Goal: Task Accomplishment & Management: Use online tool/utility

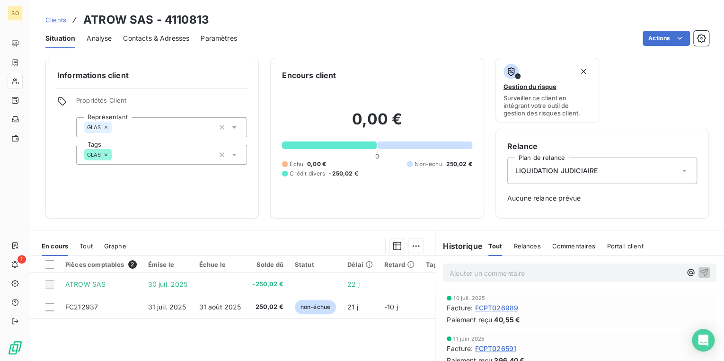
scroll to position [38, 0]
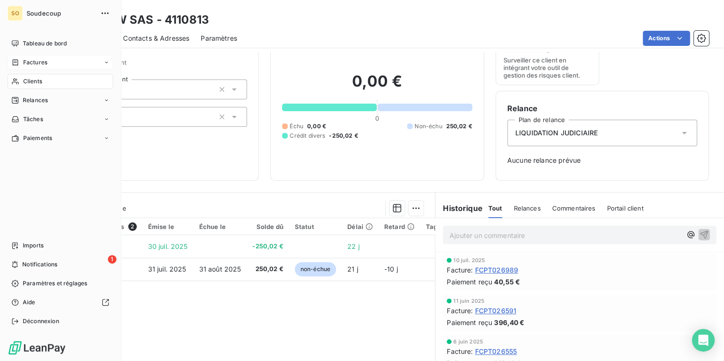
click at [34, 62] on span "Factures" at bounding box center [35, 62] width 24 height 9
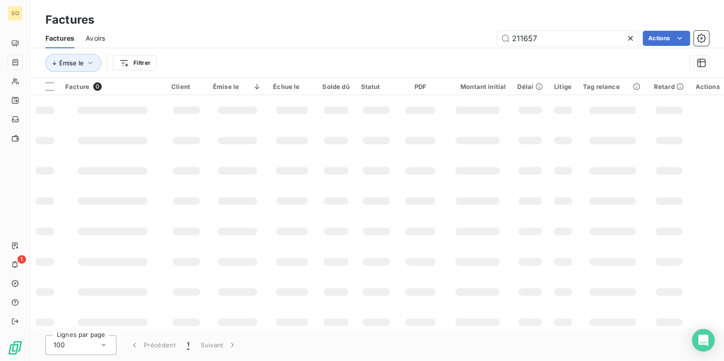
drag, startPoint x: 520, startPoint y: 37, endPoint x: 706, endPoint y: 27, distance: 186.3
click at [590, 36] on input "211657" at bounding box center [568, 38] width 142 height 15
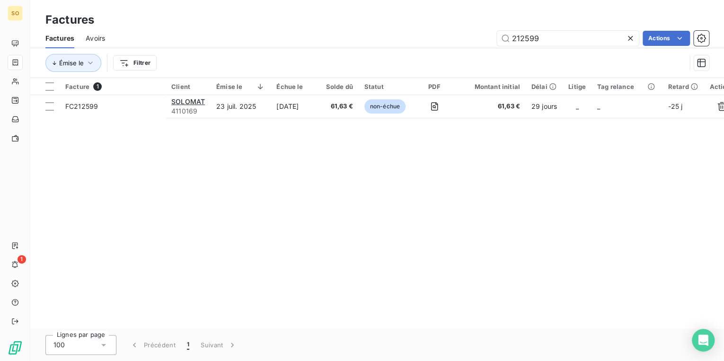
type input "212599"
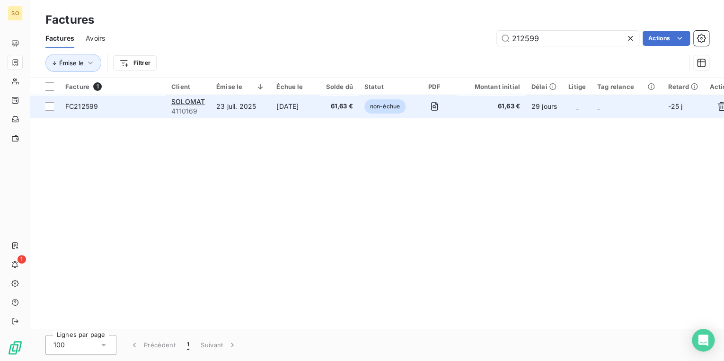
click at [386, 108] on span "non-échue" at bounding box center [384, 106] width 41 height 14
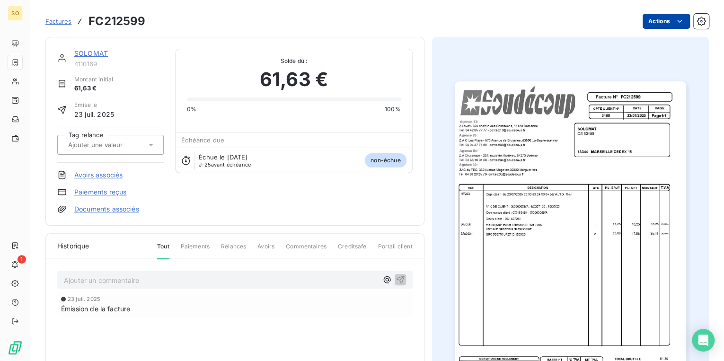
click at [641, 23] on html "SO 1 Factures FC212599 Actions SOLOMAT 4110169 Montant initial 61,63 € Émise le…" at bounding box center [362, 180] width 724 height 361
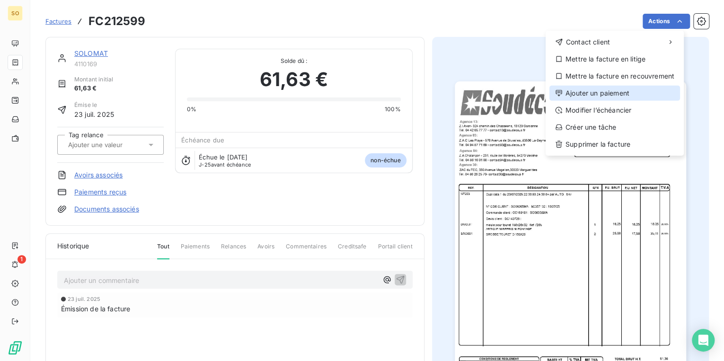
click at [602, 97] on div "Ajouter un paiement" at bounding box center [615, 93] width 131 height 15
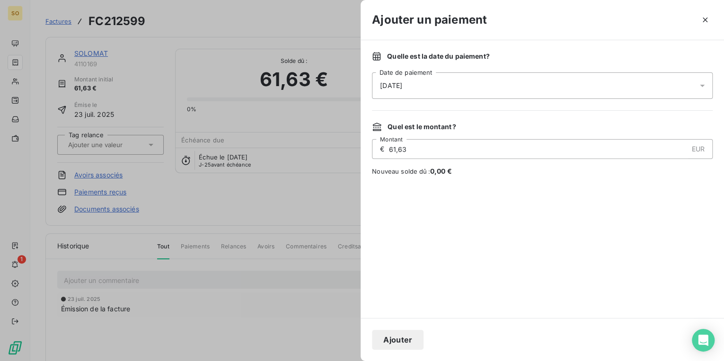
click at [383, 333] on button "Ajouter" at bounding box center [398, 340] width 52 height 20
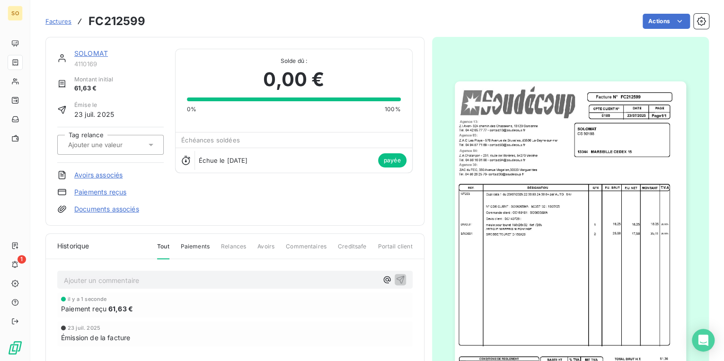
click at [59, 22] on span "Factures" at bounding box center [58, 22] width 26 height 8
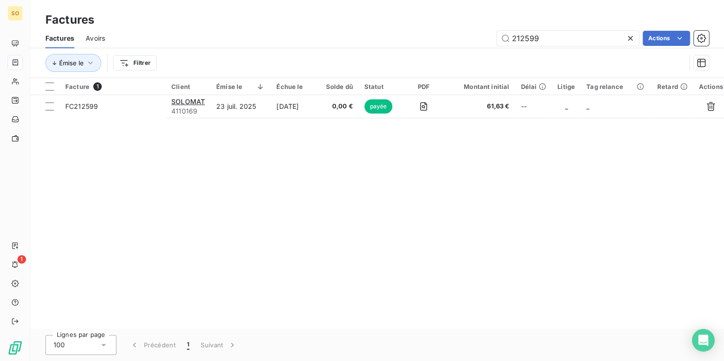
drag, startPoint x: 525, startPoint y: 39, endPoint x: 629, endPoint y: 39, distance: 103.7
click at [627, 39] on div "212599" at bounding box center [568, 38] width 142 height 15
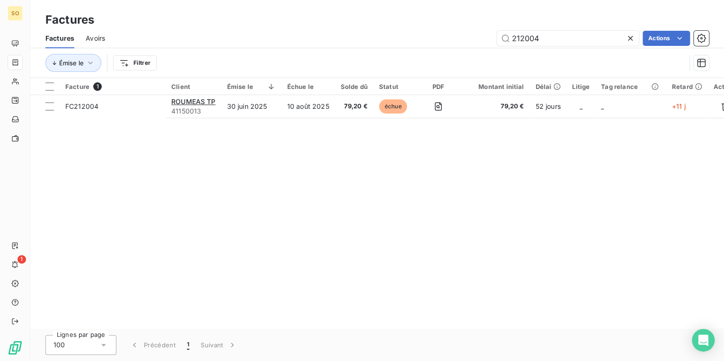
type input "212004"
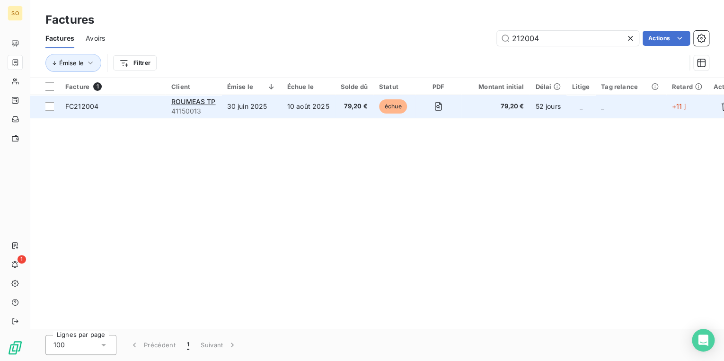
click at [390, 104] on span "échue" at bounding box center [393, 106] width 28 height 14
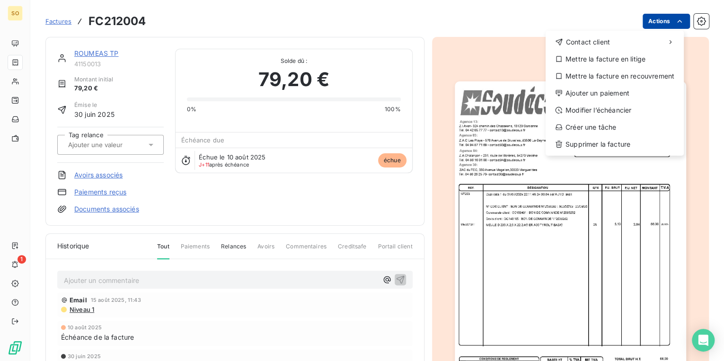
click at [649, 23] on html "SO 1 Factures FC212004 Actions Contact client Mettre la facture en litige Mettr…" at bounding box center [362, 180] width 724 height 361
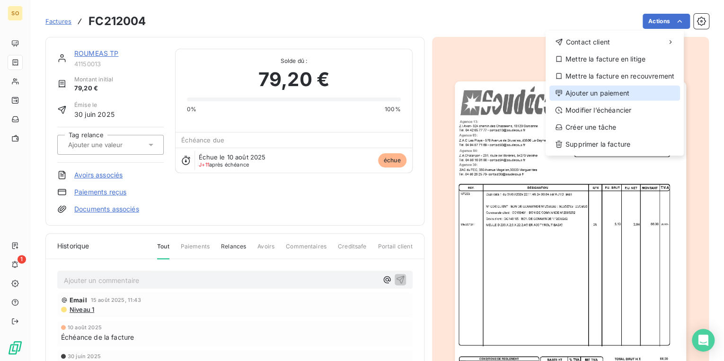
click at [595, 97] on div "Ajouter un paiement" at bounding box center [615, 93] width 131 height 15
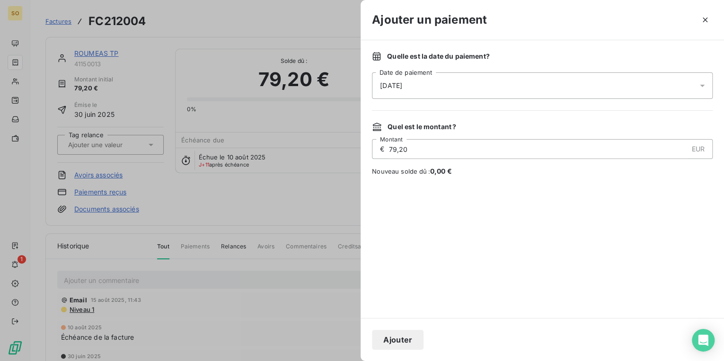
click at [418, 339] on button "Ajouter" at bounding box center [398, 340] width 52 height 20
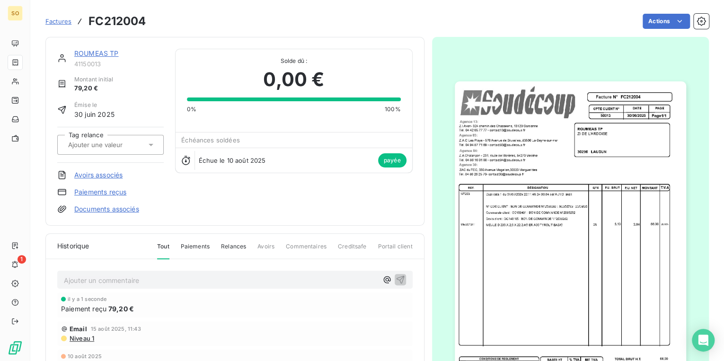
click at [59, 20] on span "Factures" at bounding box center [58, 22] width 26 height 8
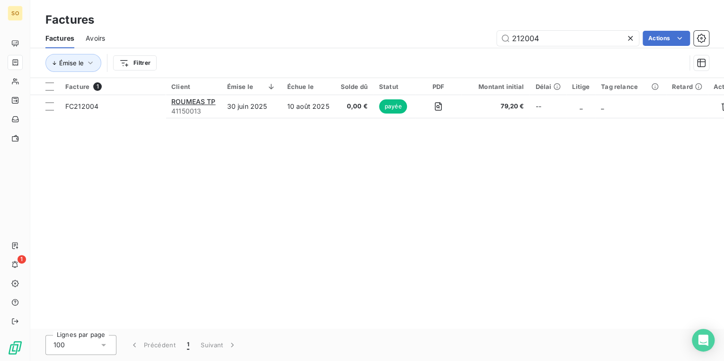
drag, startPoint x: 523, startPoint y: 40, endPoint x: 712, endPoint y: 37, distance: 189.4
click at [657, 41] on div "212004 Actions" at bounding box center [412, 38] width 593 height 15
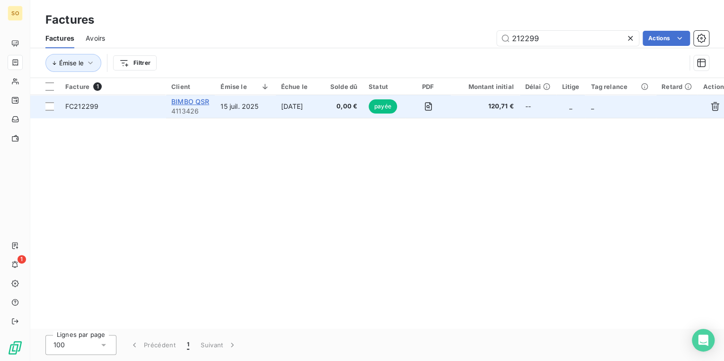
type input "212299"
click at [178, 101] on span "BIMBO QSR" at bounding box center [190, 102] width 38 height 8
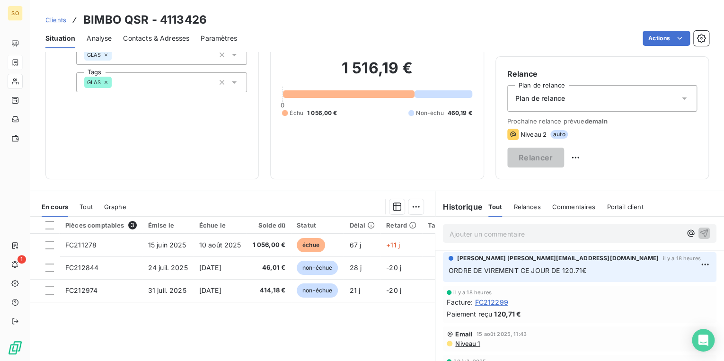
scroll to position [76, 0]
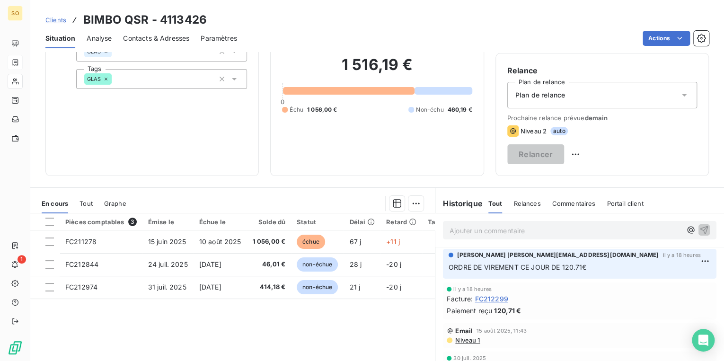
click at [53, 17] on span "Clients" at bounding box center [55, 20] width 21 height 8
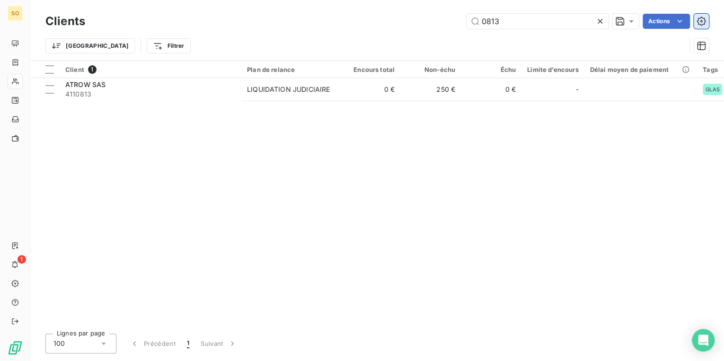
drag, startPoint x: 479, startPoint y: 20, endPoint x: 702, endPoint y: 18, distance: 222.5
click at [601, 25] on div "0813" at bounding box center [538, 21] width 142 height 15
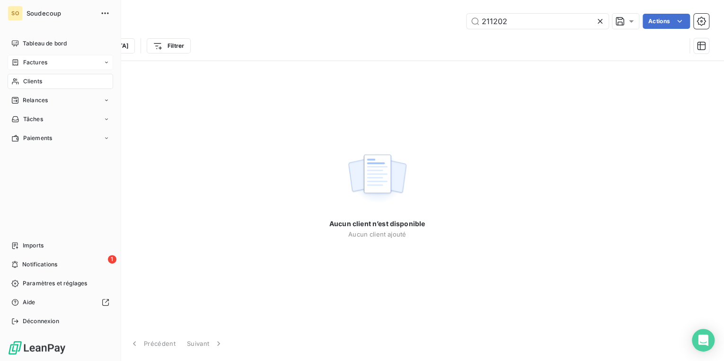
type input "211202"
click at [31, 62] on span "Factures" at bounding box center [35, 62] width 24 height 9
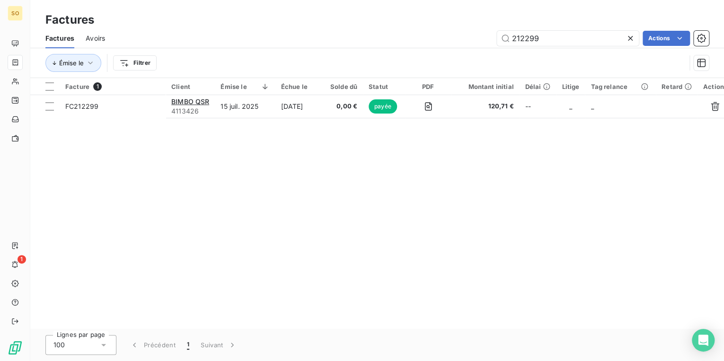
drag, startPoint x: 519, startPoint y: 38, endPoint x: 799, endPoint y: 38, distance: 280.7
click at [724, 38] on html "SO 1 Factures Factures Avoirs 212299 Actions Émise le Filtrer Facture 1 Client …" at bounding box center [362, 180] width 724 height 361
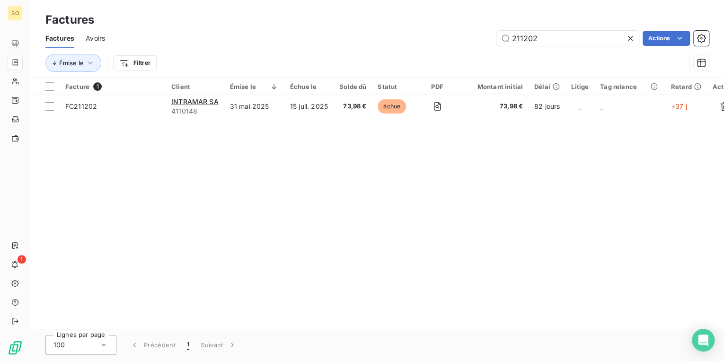
type input "211202"
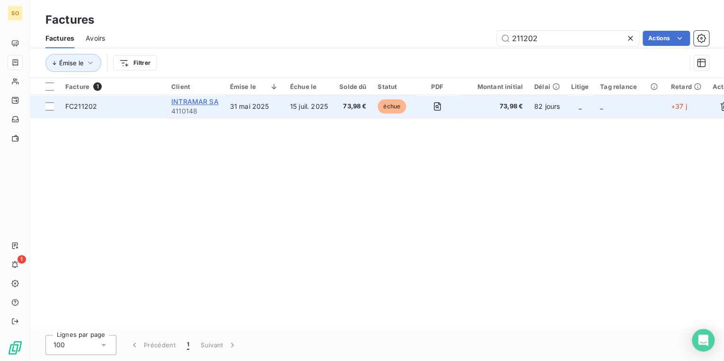
click at [176, 102] on span "INTRAMAR SA" at bounding box center [194, 102] width 47 height 8
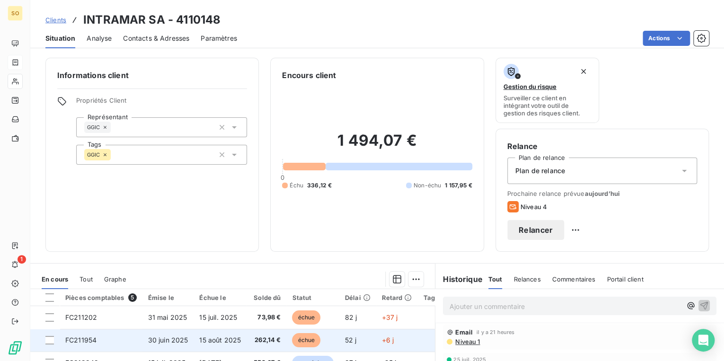
click at [302, 341] on span "échue" at bounding box center [306, 340] width 28 height 14
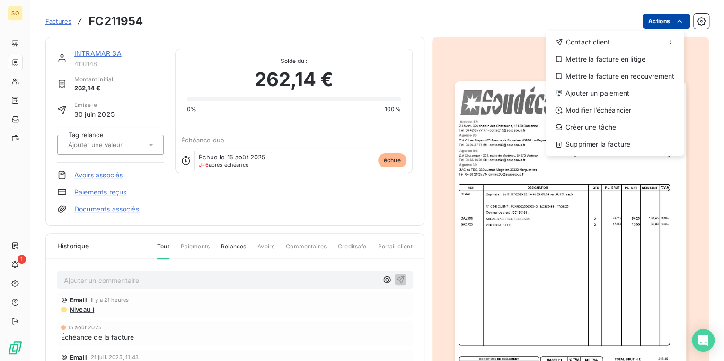
click at [643, 27] on html "SO 1 Factures FC211954 Actions Contact client Mettre la facture en litige Mettr…" at bounding box center [362, 180] width 724 height 361
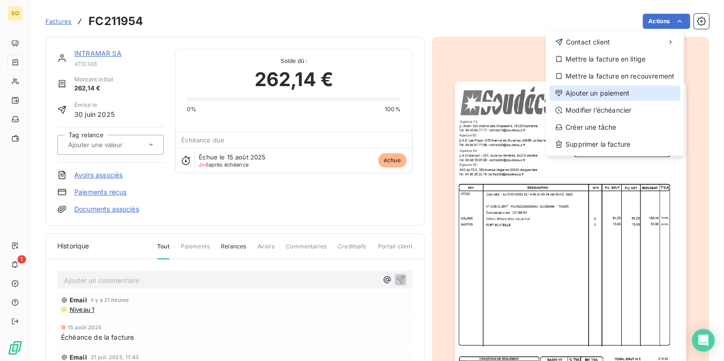
click at [595, 92] on div "Ajouter un paiement" at bounding box center [615, 93] width 131 height 15
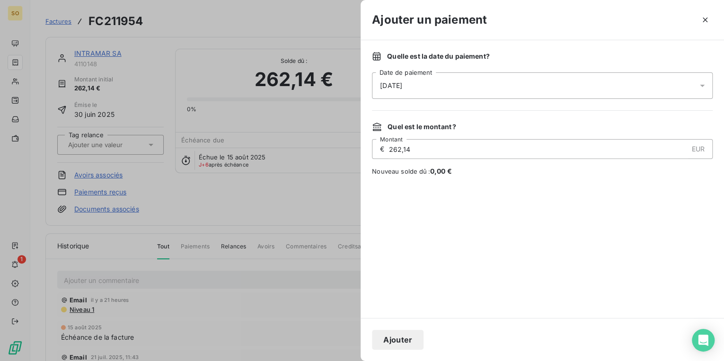
click at [391, 343] on button "Ajouter" at bounding box center [398, 340] width 52 height 20
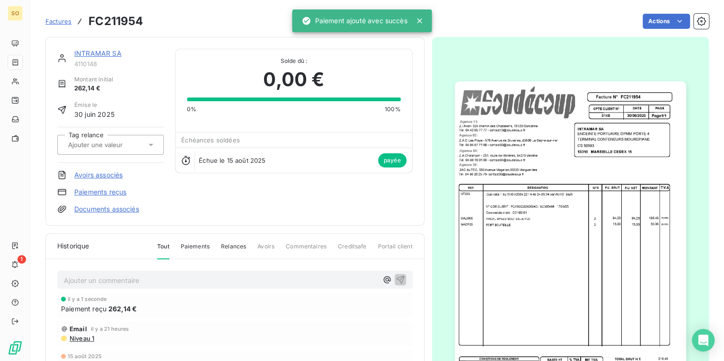
click at [107, 54] on link "INTRAMAR SA" at bounding box center [97, 53] width 47 height 8
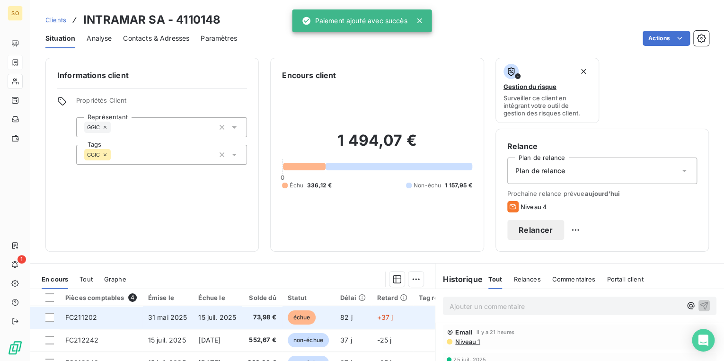
click at [309, 312] on span "échue" at bounding box center [302, 318] width 28 height 14
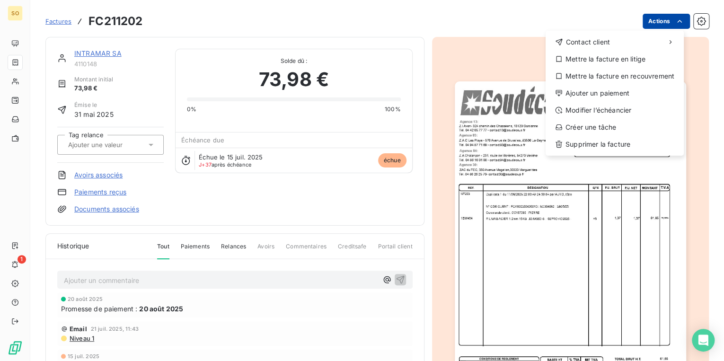
click at [646, 19] on html "SO 1 Factures FC211202 Actions Contact client Mettre la facture en litige Mettr…" at bounding box center [362, 180] width 724 height 361
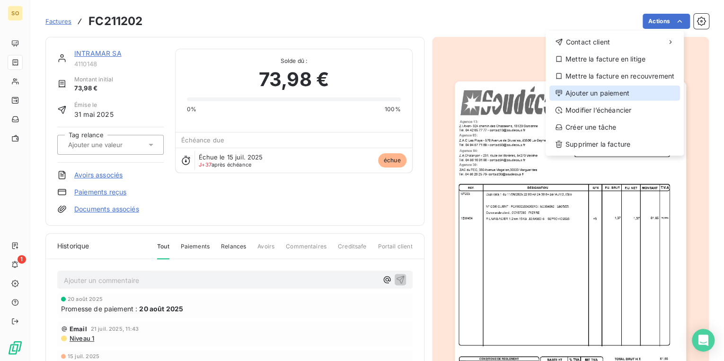
click at [581, 90] on div "Ajouter un paiement" at bounding box center [615, 93] width 131 height 15
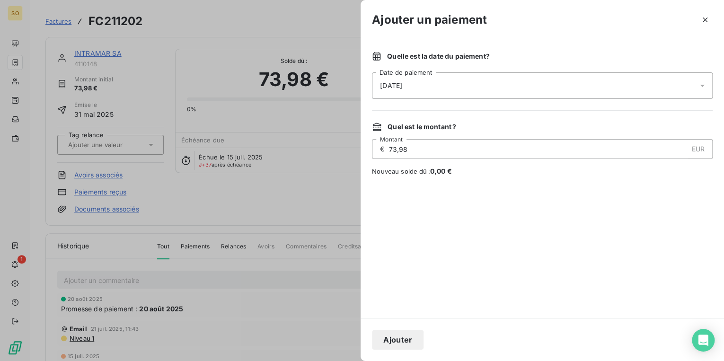
click at [407, 345] on button "Ajouter" at bounding box center [398, 340] width 52 height 20
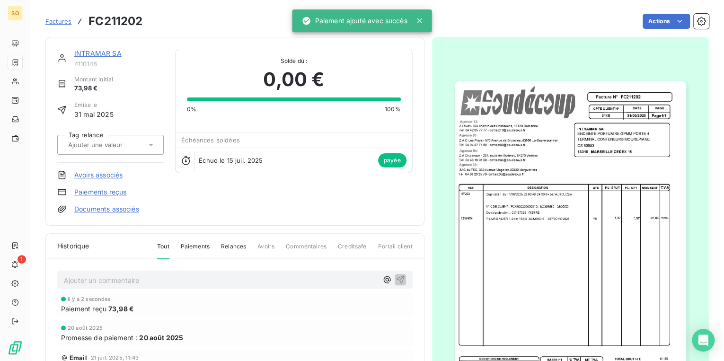
click at [83, 49] on div "INTRAMAR SA" at bounding box center [118, 53] width 89 height 9
click at [84, 51] on link "INTRAMAR SA" at bounding box center [97, 53] width 47 height 8
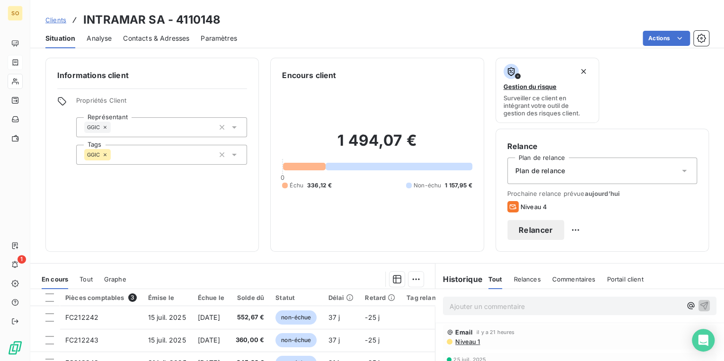
click at [55, 20] on span "Clients" at bounding box center [55, 20] width 21 height 8
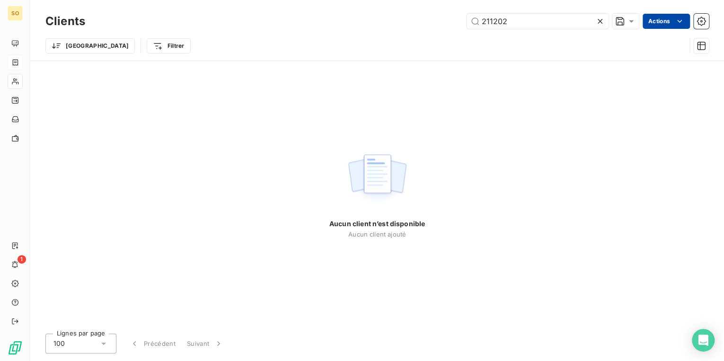
drag, startPoint x: 476, startPoint y: 18, endPoint x: 658, endPoint y: 28, distance: 183.0
click at [655, 28] on div "211202 Actions" at bounding box center [403, 21] width 612 height 15
click at [495, 23] on input "SERAUX" at bounding box center [538, 21] width 142 height 15
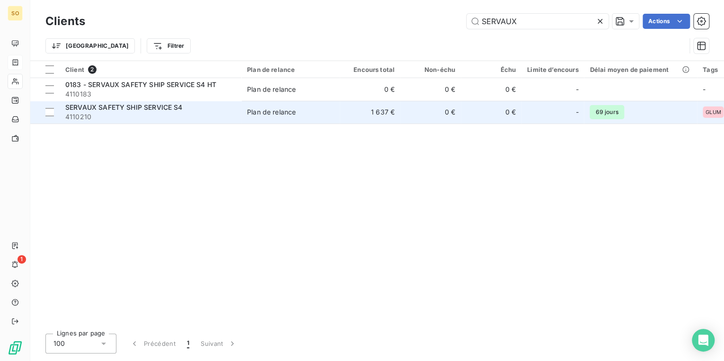
type input "SERVAUX"
click at [317, 113] on span "Plan de relance" at bounding box center [290, 111] width 87 height 9
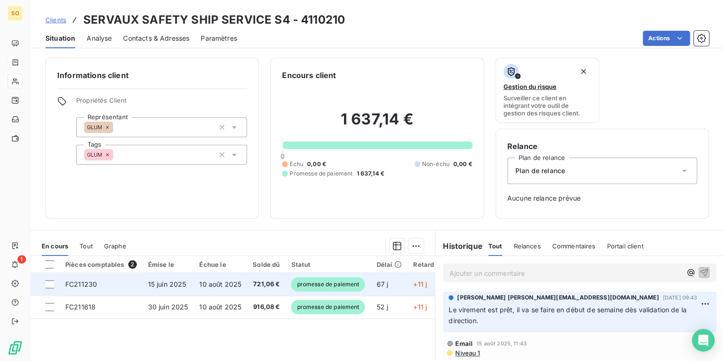
click at [331, 284] on span "promesse de paiement" at bounding box center [328, 284] width 74 height 14
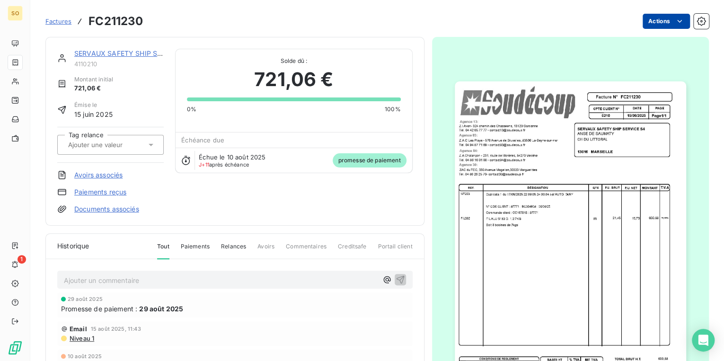
click at [657, 24] on html "SO 1 Factures FC211230 Actions SERVAUX SAFETY SHIP SERVICE S4 4110210 Montant i…" at bounding box center [362, 180] width 724 height 361
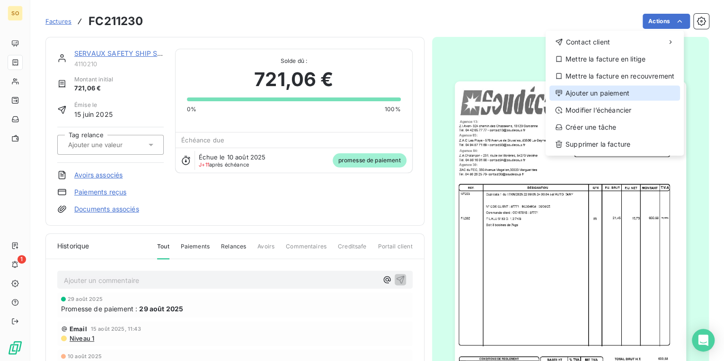
click at [589, 89] on div "Ajouter un paiement" at bounding box center [615, 93] width 131 height 15
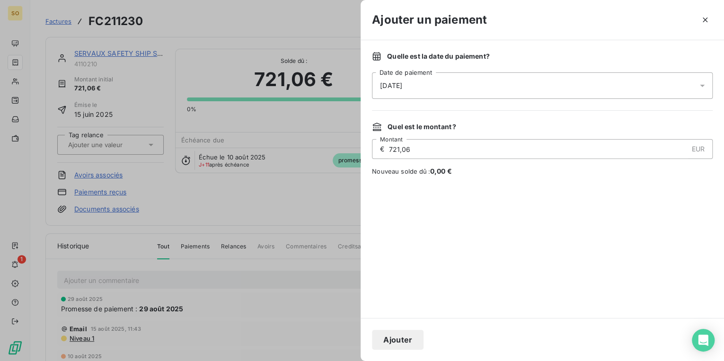
click at [403, 345] on button "Ajouter" at bounding box center [398, 340] width 52 height 20
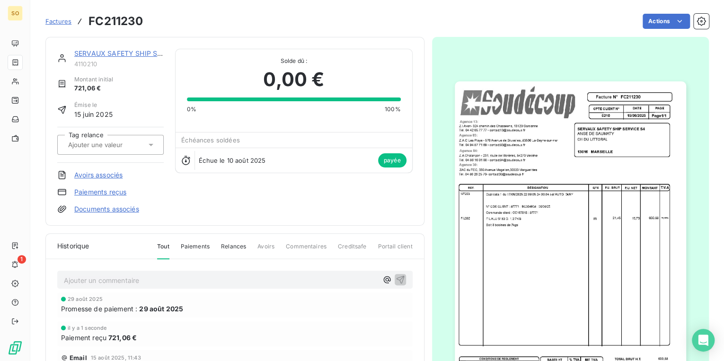
click at [125, 49] on div "SERVAUX SAFETY SHIP SERVICE S4" at bounding box center [118, 53] width 89 height 9
click at [124, 52] on link "SERVAUX SAFETY SHIP SERVICE S4" at bounding box center [132, 53] width 117 height 8
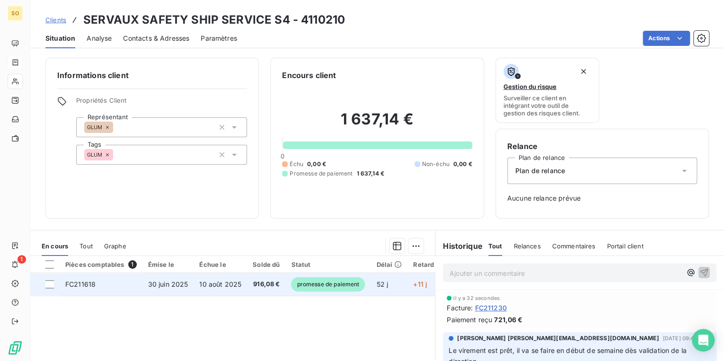
click at [337, 291] on span "promesse de paiement" at bounding box center [328, 284] width 74 height 14
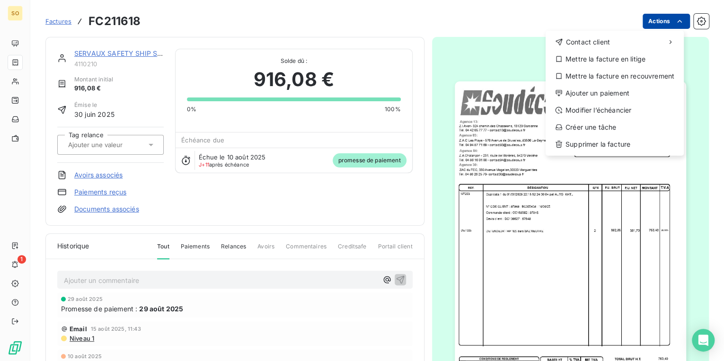
click at [645, 20] on html "SO 1 Factures FC211618 Actions Contact client Mettre la facture en litige Mettr…" at bounding box center [362, 180] width 724 height 361
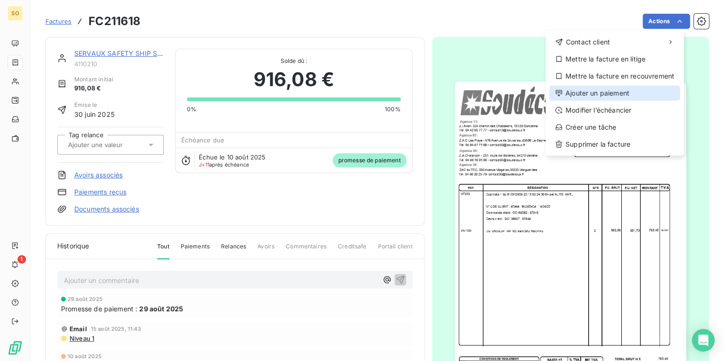
click at [595, 91] on div "Ajouter un paiement" at bounding box center [615, 93] width 131 height 15
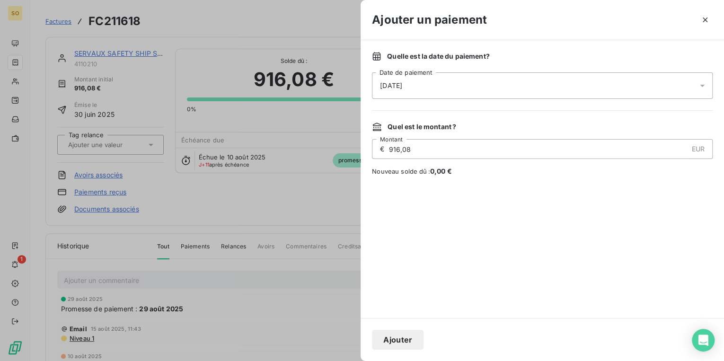
click at [404, 345] on button "Ajouter" at bounding box center [398, 340] width 52 height 20
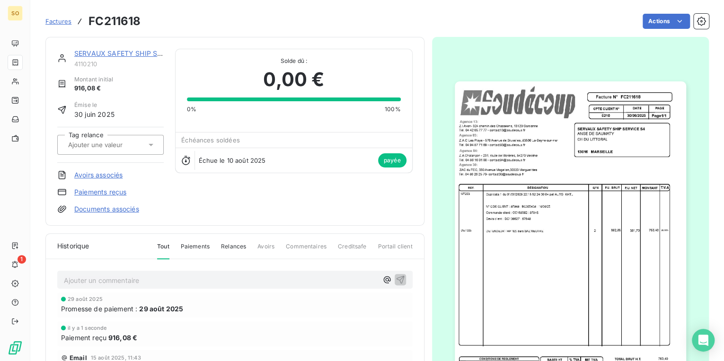
click at [124, 54] on link "SERVAUX SAFETY SHIP SERVICE S4" at bounding box center [132, 53] width 117 height 8
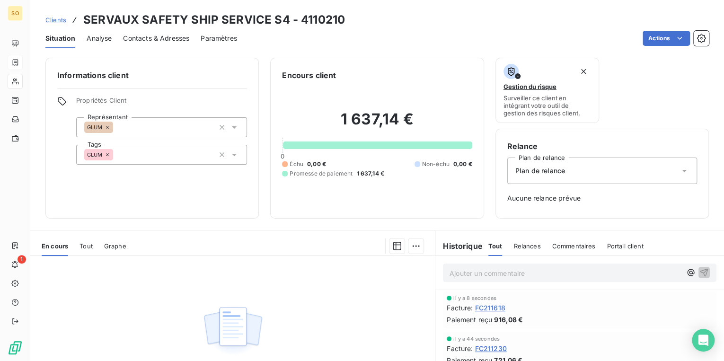
click at [61, 21] on span "Clients" at bounding box center [55, 20] width 21 height 8
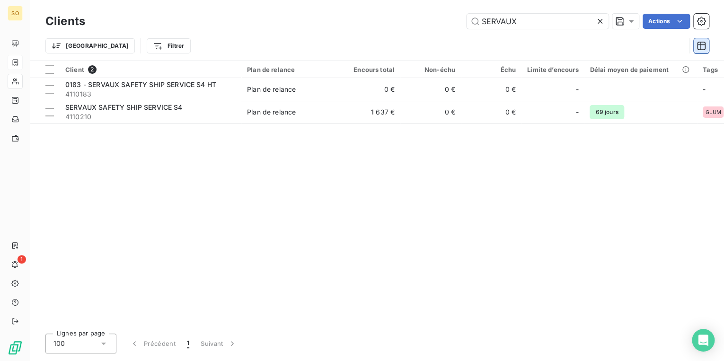
drag, startPoint x: 482, startPoint y: 22, endPoint x: 704, endPoint y: 50, distance: 223.2
click at [592, 43] on div "Clients SERVAUX Actions Trier Filtrer" at bounding box center [377, 35] width 664 height 49
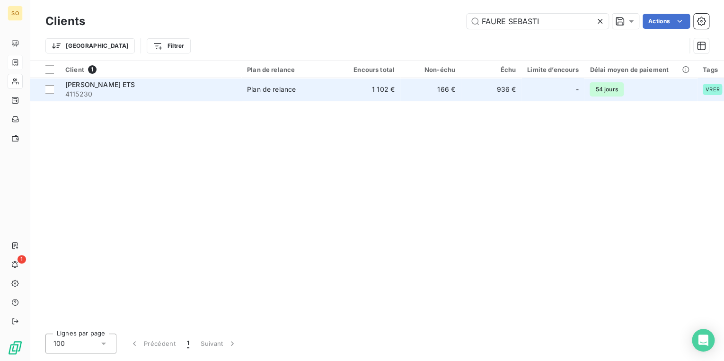
type input "FAURE SEBASTI"
click at [367, 95] on td "1 102 €" at bounding box center [370, 89] width 61 height 23
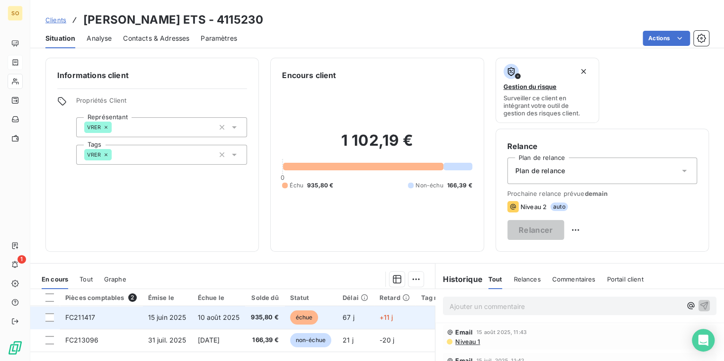
click at [303, 314] on span "échue" at bounding box center [304, 318] width 28 height 14
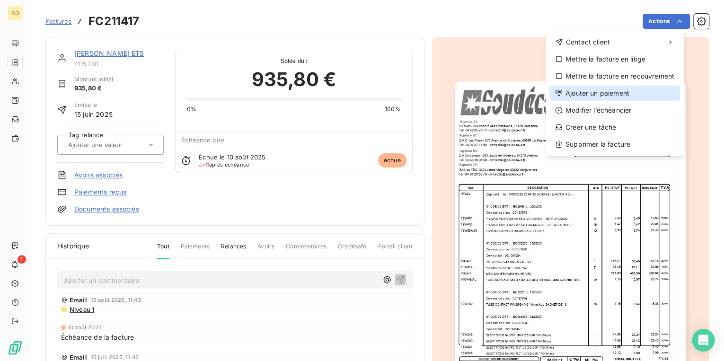
click at [608, 93] on div "Ajouter un paiement" at bounding box center [615, 93] width 131 height 15
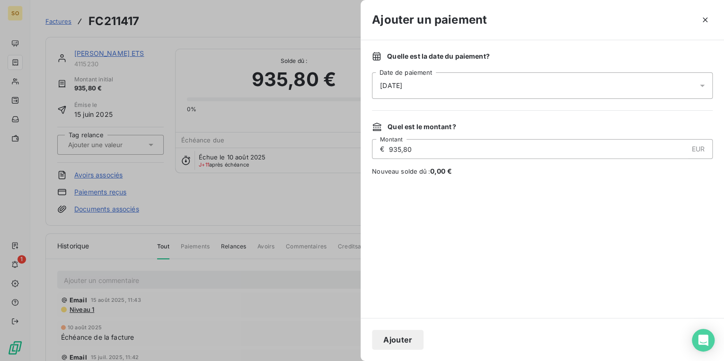
click at [387, 343] on button "Ajouter" at bounding box center [398, 340] width 52 height 20
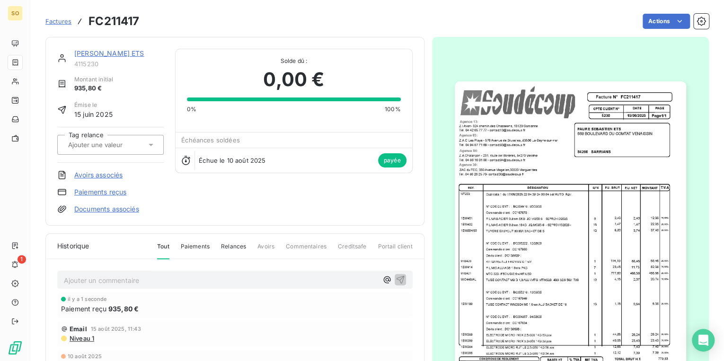
click at [67, 24] on span "Factures" at bounding box center [58, 22] width 26 height 8
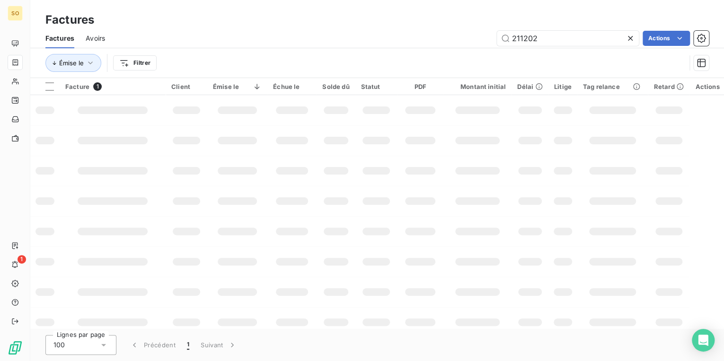
drag, startPoint x: 518, startPoint y: 38, endPoint x: 678, endPoint y: 60, distance: 161.5
click at [593, 45] on input "211202" at bounding box center [568, 38] width 142 height 15
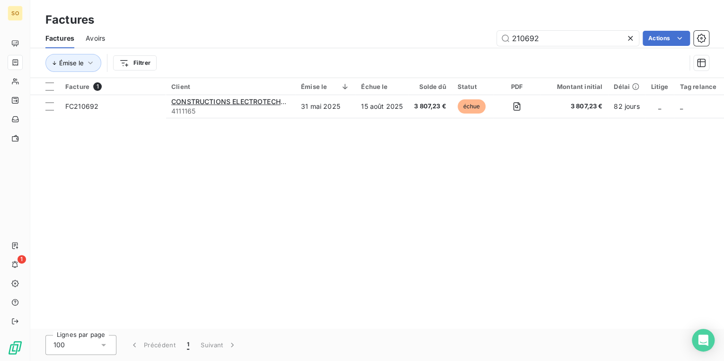
type input "210692"
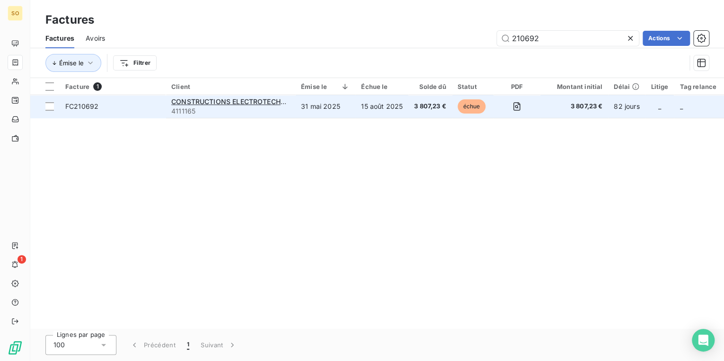
click at [471, 111] on span "échue" at bounding box center [472, 106] width 28 height 14
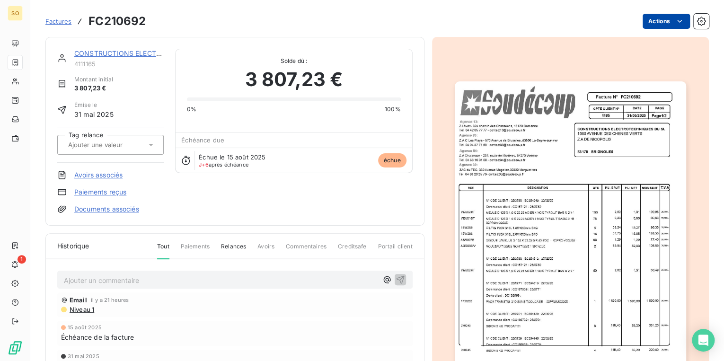
click at [652, 24] on html "SO 1 Factures FC210692 Actions CONSTRUCTIONS ELECTROTECHNIQUES DU SUD - CES 411…" at bounding box center [362, 180] width 724 height 361
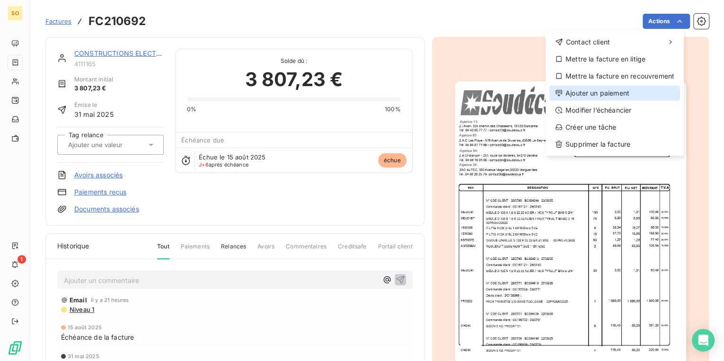
click at [613, 89] on div "Ajouter un paiement" at bounding box center [615, 93] width 131 height 15
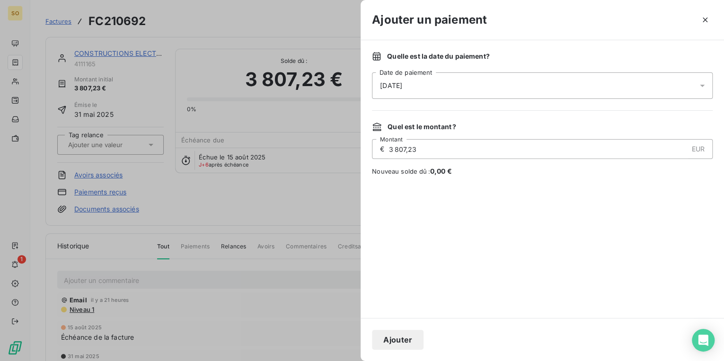
click at [408, 340] on button "Ajouter" at bounding box center [398, 340] width 52 height 20
